Goal: Task Accomplishment & Management: Manage account settings

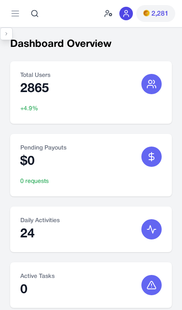
click at [10, 32] on button "Toggle sidebar" at bounding box center [6, 33] width 13 height 13
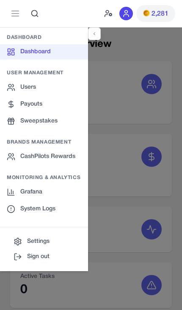
click at [34, 159] on link "CashPilots Rewards" at bounding box center [44, 156] width 88 height 15
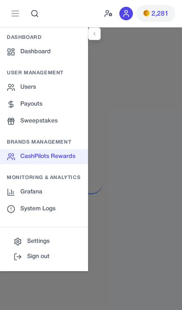
click at [110, 167] on div at bounding box center [91, 182] width 182 height 310
select select "**********"
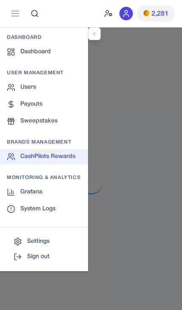
select select "**********"
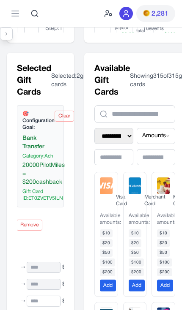
scroll to position [229, 0]
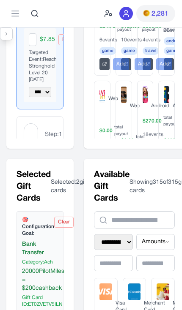
click at [10, 37] on button "Toggle sidebar" at bounding box center [6, 33] width 13 height 13
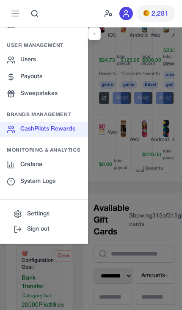
scroll to position [142, 1]
click at [12, 163] on icon at bounding box center [11, 165] width 8 height 8
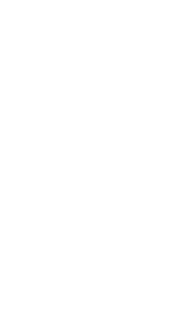
scroll to position [0, 1]
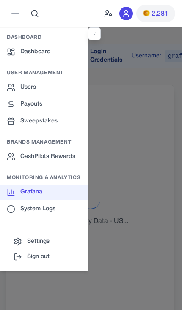
click at [140, 163] on div at bounding box center [91, 182] width 182 height 310
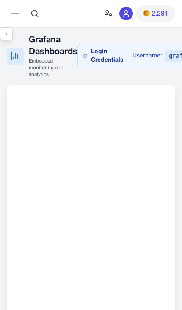
scroll to position [0, 0]
click at [11, 35] on button "Toggle sidebar" at bounding box center [6, 33] width 13 height 13
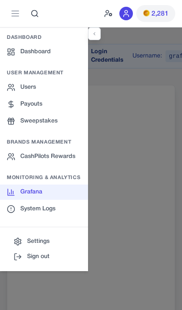
click at [153, 156] on div at bounding box center [91, 182] width 182 height 310
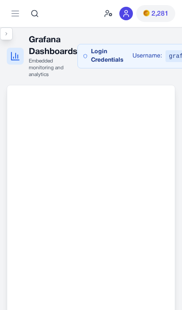
click at [8, 8] on button at bounding box center [15, 13] width 17 height 17
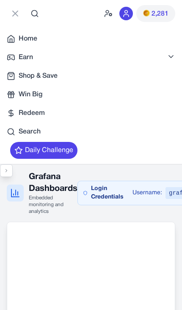
click at [14, 36] on icon at bounding box center [11, 39] width 8 height 8
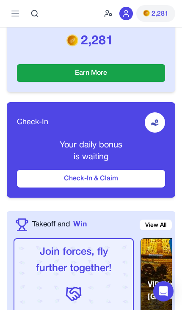
scroll to position [258, 0]
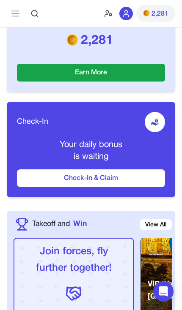
click at [127, 187] on button "Check-In & Claim" at bounding box center [91, 178] width 148 height 18
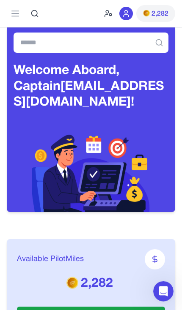
scroll to position [0, 0]
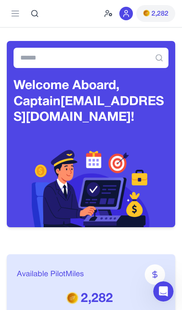
click at [104, 14] on icon at bounding box center [108, 13] width 8 height 8
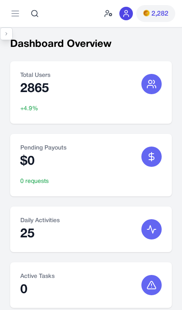
click at [6, 37] on button "Toggle sidebar" at bounding box center [6, 33] width 13 height 13
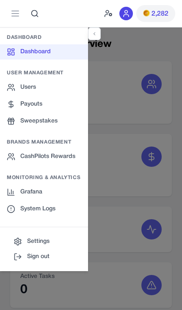
click at [15, 84] on link "Users" at bounding box center [44, 87] width 88 height 15
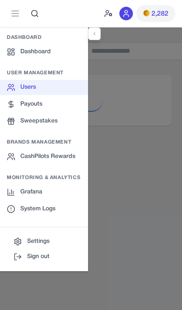
click at [139, 52] on div at bounding box center [91, 182] width 182 height 310
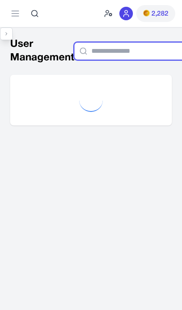
click at [152, 47] on input "text" at bounding box center [141, 51] width 135 height 18
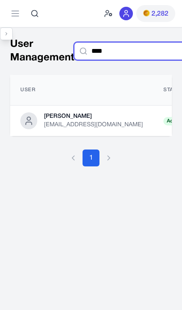
type input "****"
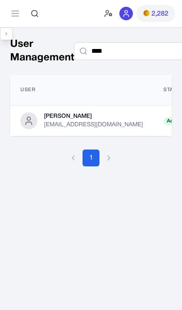
click at [44, 122] on div "[EMAIL_ADDRESS][DOMAIN_NAME]" at bounding box center [93, 125] width 99 height 8
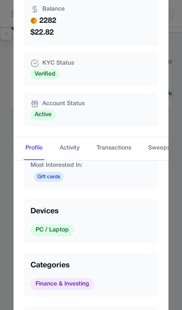
scroll to position [149, 0]
click at [75, 160] on button "Activity" at bounding box center [69, 148] width 23 height 23
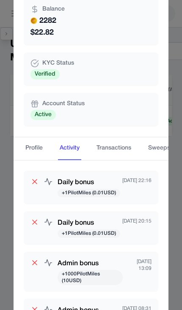
scroll to position [0, 0]
click at [32, 157] on button "Profile" at bounding box center [34, 148] width 21 height 23
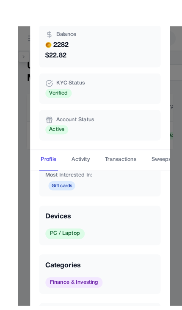
scroll to position [26, 0]
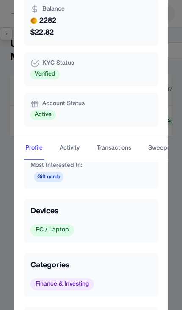
click at [3, 198] on div "[PERSON_NAME] email: [EMAIL_ADDRESS][DOMAIN_NAME] firebase_uid: KswhYKcx9sXcFEW…" at bounding box center [91, 155] width 182 height 310
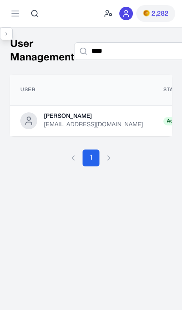
click at [3, 198] on main "**********" at bounding box center [91, 182] width 182 height 310
click at [7, 33] on icon "Toggle sidebar" at bounding box center [6, 33] width 5 height 5
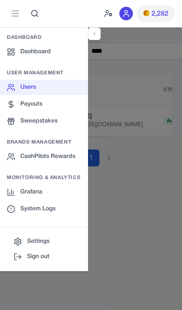
click at [23, 52] on link "Dashboard" at bounding box center [44, 51] width 88 height 15
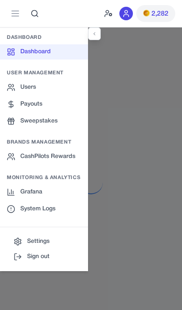
click at [131, 215] on div at bounding box center [91, 182] width 182 height 310
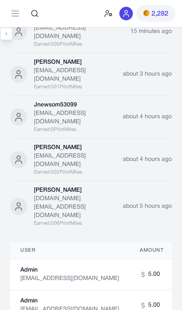
scroll to position [1567, 0]
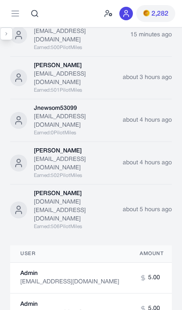
click at [44, 156] on div "[EMAIL_ADDRESS][DOMAIN_NAME]" at bounding box center [78, 164] width 89 height 17
click at [23, 158] on icon at bounding box center [19, 163] width 10 height 10
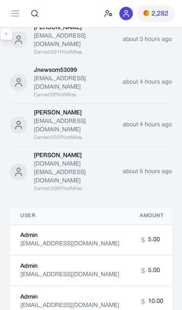
scroll to position [1605, 0]
click at [34, 240] on div "[EMAIL_ADDRESS][DOMAIN_NAME]" at bounding box center [69, 244] width 99 height 8
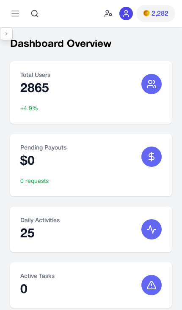
scroll to position [0, 0]
click at [11, 16] on icon at bounding box center [15, 13] width 10 height 10
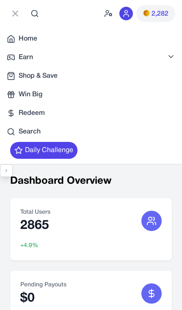
click at [15, 37] on icon at bounding box center [11, 39] width 8 height 8
